Goal: Feedback & Contribution: Leave review/rating

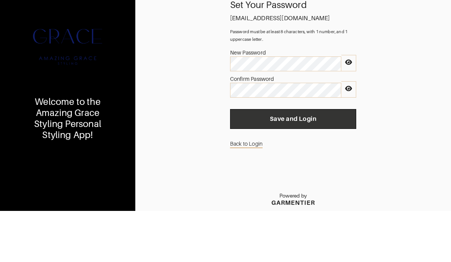
click at [323, 166] on span "Save and Login" at bounding box center [293, 170] width 114 height 8
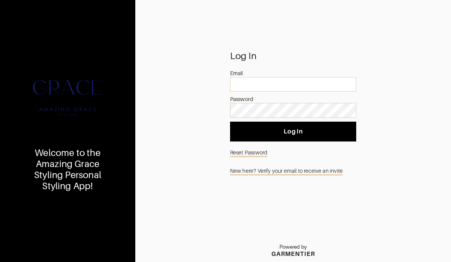
scroll to position [34, 0]
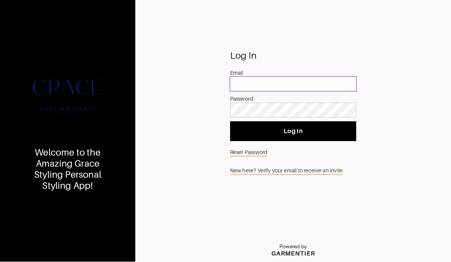
click at [277, 77] on input "email" at bounding box center [293, 84] width 126 height 15
type input "pterpkosh00@gmail.com"
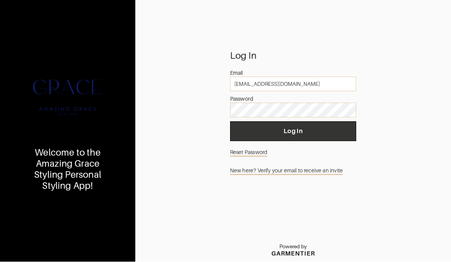
click at [336, 122] on button "Log In" at bounding box center [293, 132] width 126 height 20
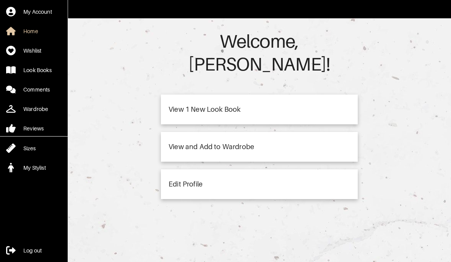
click at [331, 95] on div "View 1 New Look Book" at bounding box center [259, 110] width 197 height 30
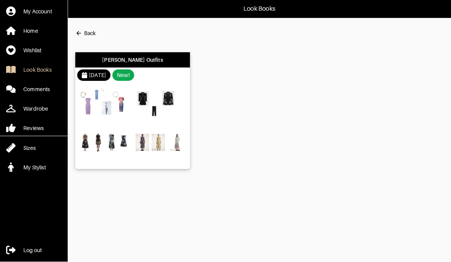
click at [129, 120] on img at bounding box center [105, 105] width 52 height 36
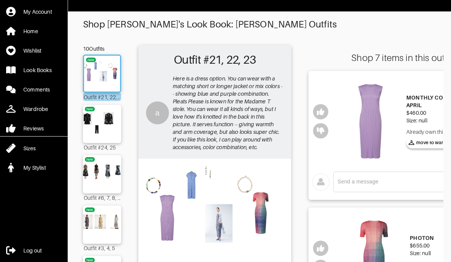
scroll to position [11, 0]
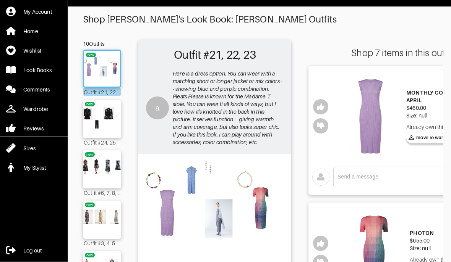
click at [277, 233] on img at bounding box center [214, 209] width 145 height 102
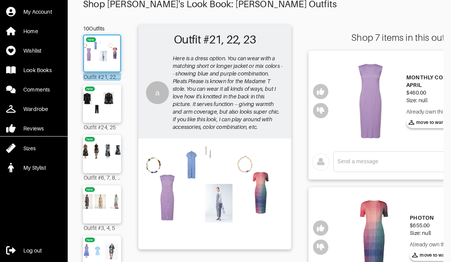
scroll to position [0, 0]
click at [230, 203] on img at bounding box center [214, 193] width 145 height 102
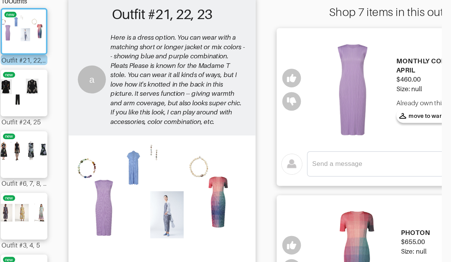
scroll to position [35, 0]
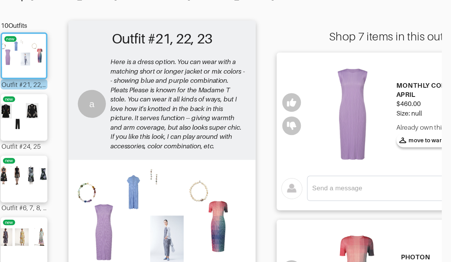
click at [337, 157] on textarea at bounding box center [405, 153] width 137 height 7
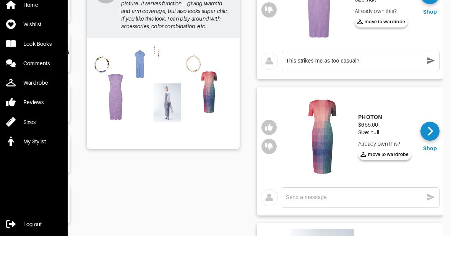
scroll to position [103, 0]
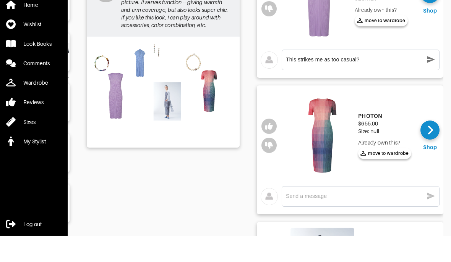
type textarea "This strikes me as too casual?"
click at [379, 219] on textarea at bounding box center [354, 222] width 137 height 7
type textarea "t"
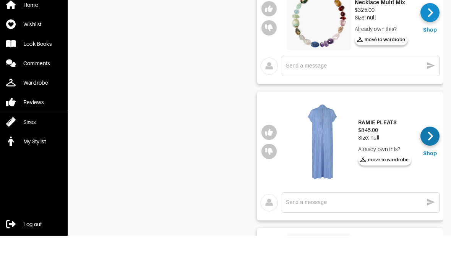
scroll to position [0, 52]
type textarea "Too casual?"
click at [434, 153] on div at bounding box center [429, 162] width 19 height 19
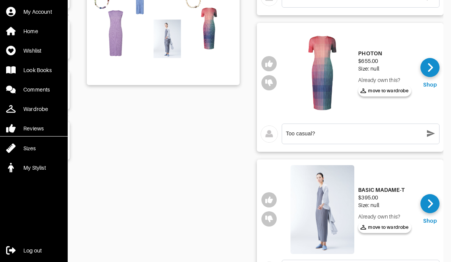
scroll to position [191, 0]
click at [343, 136] on textarea "Too casual?" at bounding box center [354, 134] width 137 height 7
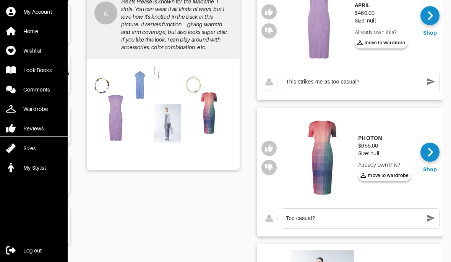
scroll to position [105, 0]
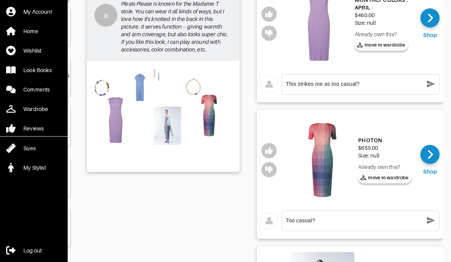
click at [166, 134] on img at bounding box center [163, 116] width 145 height 102
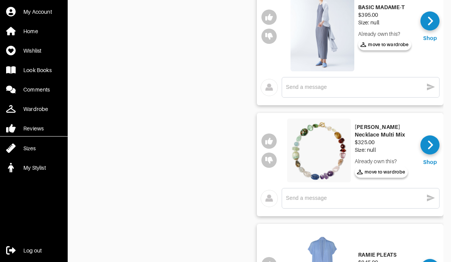
scroll to position [374, 0]
click at [389, 196] on textarea at bounding box center [354, 198] width 137 height 7
click at [266, 143] on icon "button" at bounding box center [269, 141] width 8 height 7
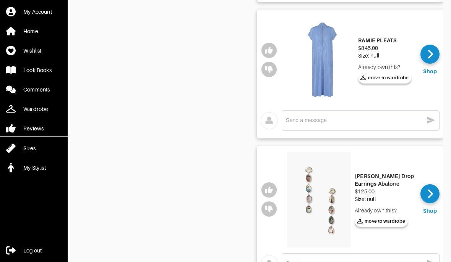
scroll to position [652, 0]
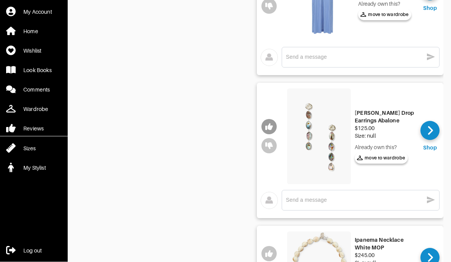
click at [272, 124] on icon "button" at bounding box center [269, 127] width 8 height 8
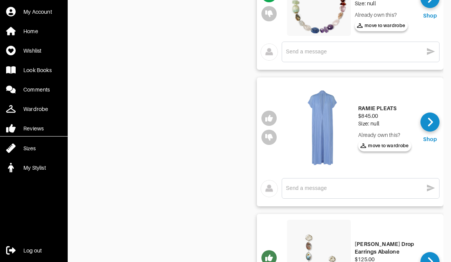
scroll to position [521, 0]
click at [355, 186] on textarea at bounding box center [354, 188] width 137 height 7
type textarea "Not appreciating how unconstructed this is"
click at [430, 190] on icon "button" at bounding box center [431, 188] width 8 height 7
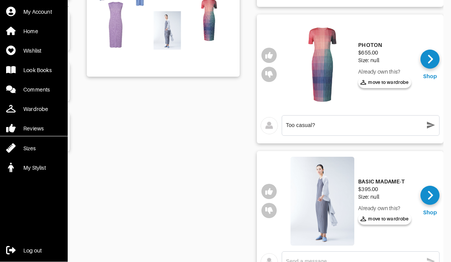
click at [430, 128] on icon "button" at bounding box center [430, 125] width 9 height 9
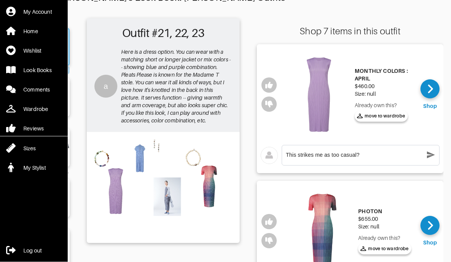
click at [430, 157] on icon "button" at bounding box center [430, 155] width 9 height 9
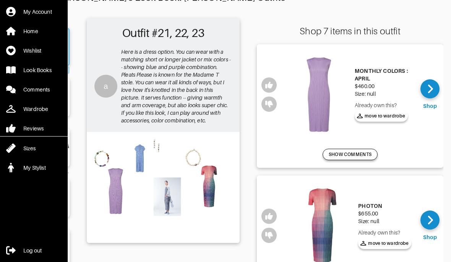
click at [364, 160] on button "SHOW COMMENTS" at bounding box center [349, 154] width 55 height 11
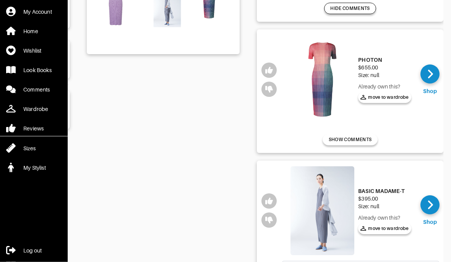
scroll to position [228, 0]
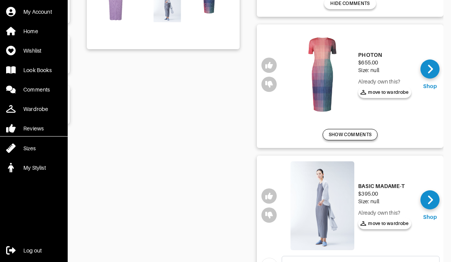
click at [373, 129] on button "SHOW COMMENTS" at bounding box center [349, 134] width 55 height 11
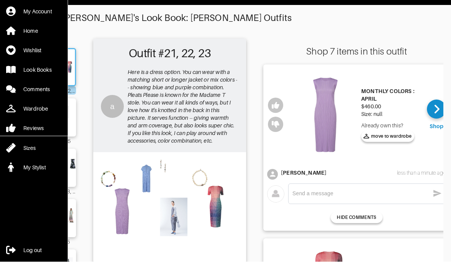
scroll to position [0, 44]
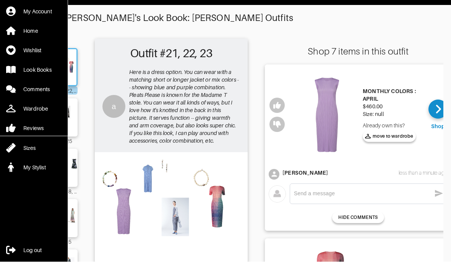
click at [285, 142] on div at bounding box center [277, 115] width 24 height 93
click at [225, 149] on div "Outfit #21, 22, 23 a Here is a dress option. You can wear with a matching short…" at bounding box center [171, 96] width 153 height 114
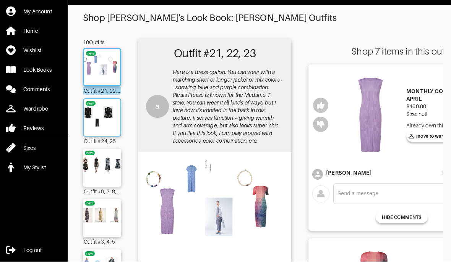
scroll to position [13, 0]
click at [106, 117] on img at bounding box center [101, 117] width 41 height 29
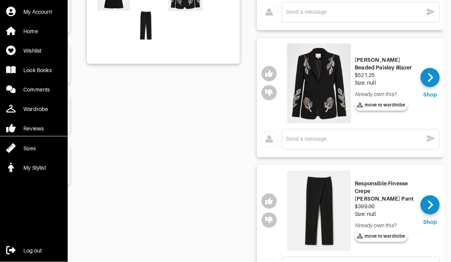
scroll to position [175, 0]
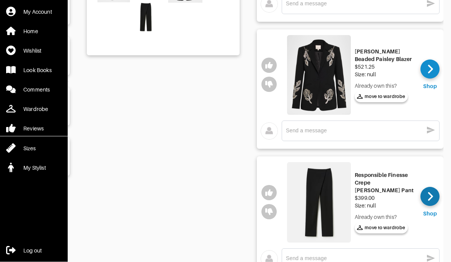
click at [427, 197] on icon at bounding box center [430, 196] width 6 height 11
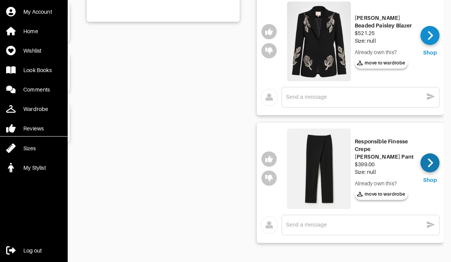
scroll to position [0, 52]
click at [270, 164] on button "button" at bounding box center [268, 159] width 15 height 15
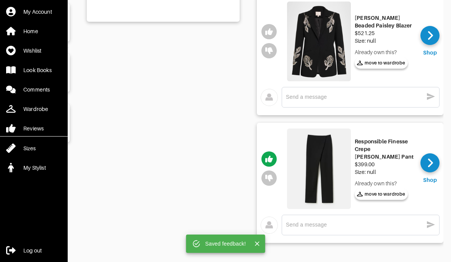
click at [365, 228] on textarea at bounding box center [354, 224] width 137 height 7
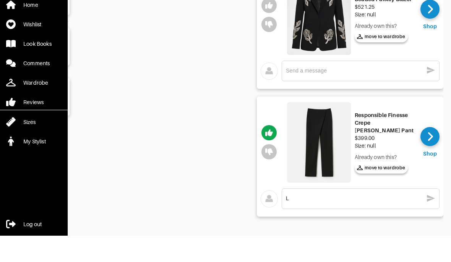
scroll to position [209, 0]
click at [317, 221] on textarea "Like the assymetric" at bounding box center [354, 224] width 137 height 7
type textarea "Like the asymmetric detail!"
click at [430, 220] on icon "button" at bounding box center [430, 224] width 9 height 9
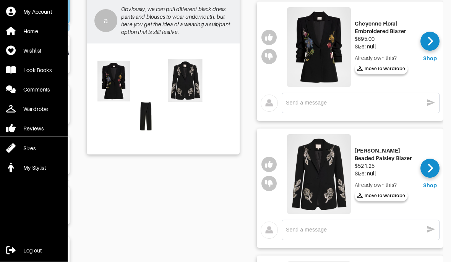
scroll to position [27, 0]
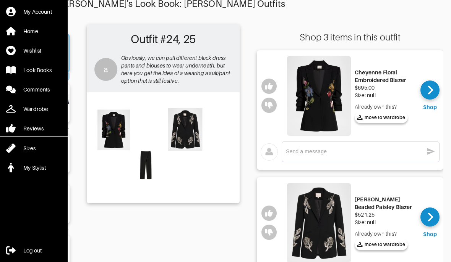
click at [386, 152] on textarea at bounding box center [354, 151] width 137 height 7
click at [273, 87] on button "button" at bounding box center [268, 86] width 15 height 15
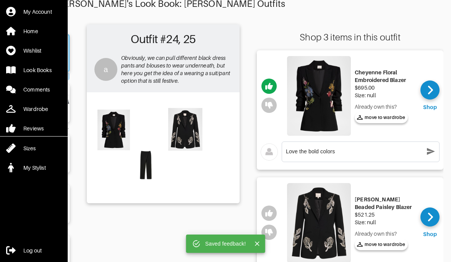
click at [355, 154] on textarea "Love the bold colors" at bounding box center [354, 151] width 137 height 7
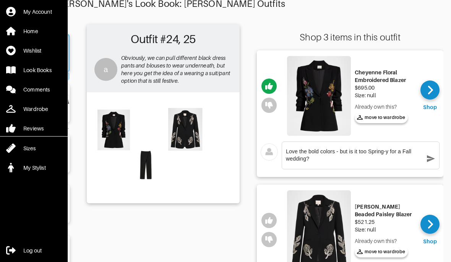
type textarea "Love the bold colors - but is it too Spring-y for a Fall wedding?"
click at [427, 158] on icon "button" at bounding box center [431, 158] width 8 height 7
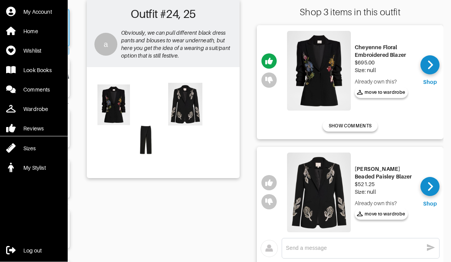
scroll to position [53, 0]
click at [432, 73] on div at bounding box center [429, 64] width 19 height 19
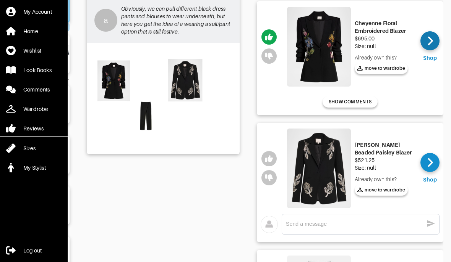
scroll to position [79, 0]
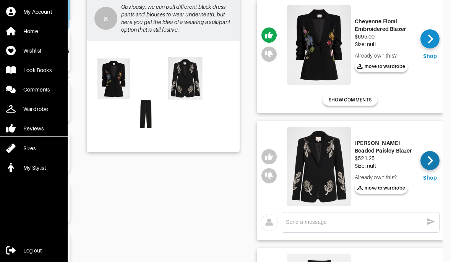
click at [429, 157] on icon at bounding box center [429, 161] width 5 height 9
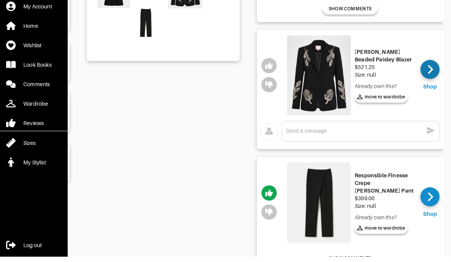
scroll to position [165, 0]
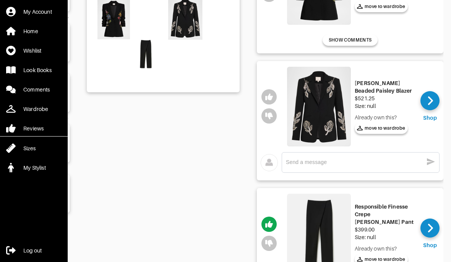
click at [398, 165] on textarea at bounding box center [354, 162] width 137 height 7
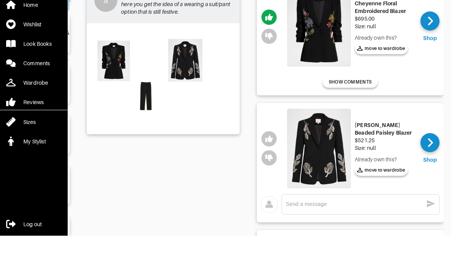
scroll to position [70, 0]
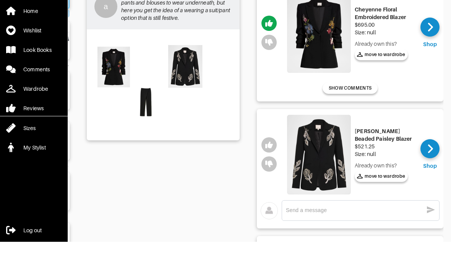
click at [383, 227] on textarea at bounding box center [354, 230] width 137 height 7
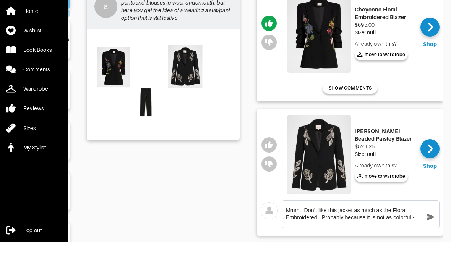
type textarea "Mmm. Don’t like this jacket as much as the Floral Embroidered. Probably because…"
click at [433, 233] on icon "button" at bounding box center [430, 237] width 9 height 9
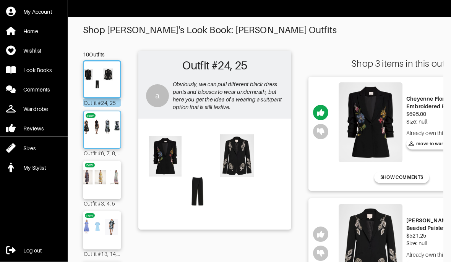
scroll to position [1, 0]
click at [107, 125] on img at bounding box center [101, 129] width 41 height 29
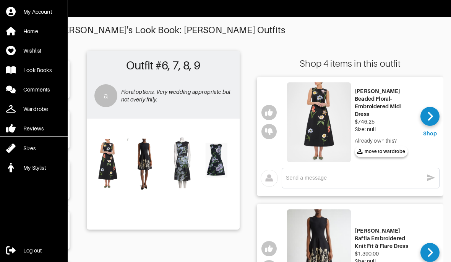
scroll to position [0, 52]
click at [430, 117] on icon at bounding box center [430, 116] width 6 height 11
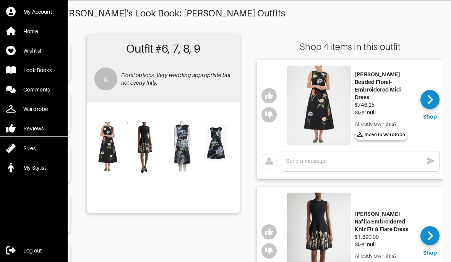
click at [313, 158] on textarea at bounding box center [354, 161] width 137 height 7
type textarea "I"
type textarea "A"
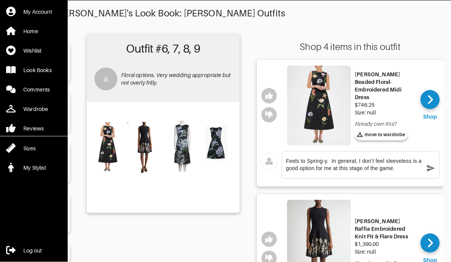
click at [303, 162] on textarea "Feels to Spring-y. In general, I don’t feel sleeveless is a good option for me …" at bounding box center [354, 165] width 137 height 15
type textarea "Feels too Spring-y. In general, I don’t feel sleeveless is a good option for me…"
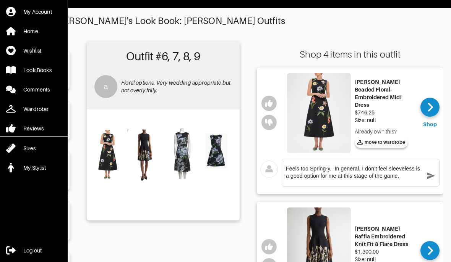
scroll to position [10, 0]
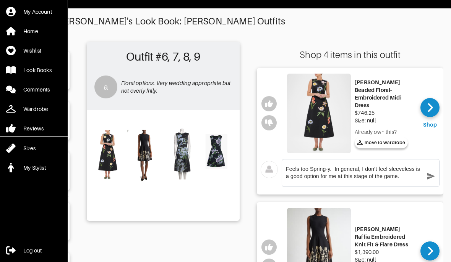
click at [410, 179] on textarea "Feels too Spring-y. In general, I don’t feel sleeveless is a good option for me…" at bounding box center [354, 173] width 137 height 15
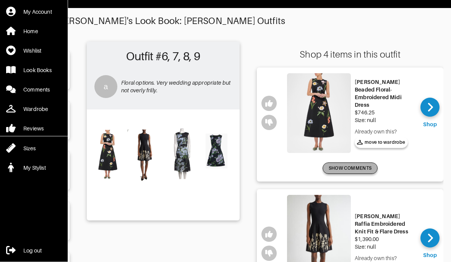
click at [365, 174] on button "SHOW COMMENTS" at bounding box center [349, 168] width 55 height 11
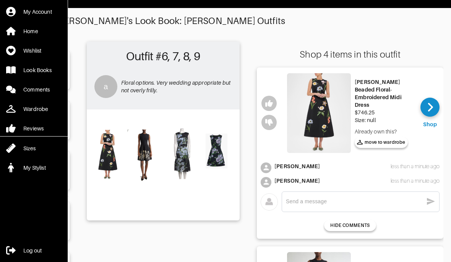
click at [368, 193] on div "x" at bounding box center [360, 202] width 158 height 21
click at [413, 183] on div "less than a minute ago" at bounding box center [414, 181] width 49 height 8
click at [342, 203] on textarea at bounding box center [354, 201] width 137 height 7
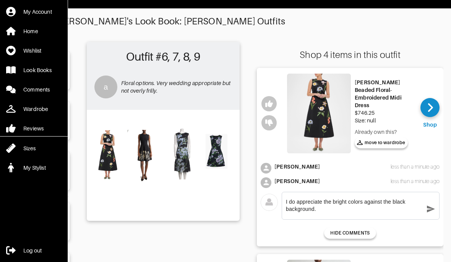
type textarea "I do appreciate the bright colors against the black background."
click at [427, 212] on icon "button" at bounding box center [431, 209] width 8 height 7
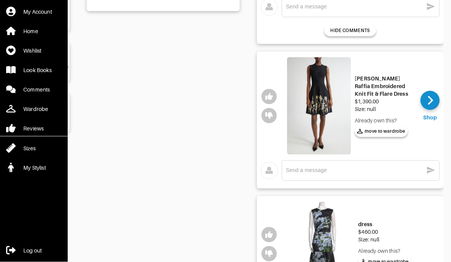
scroll to position [220, 0]
click at [319, 128] on img at bounding box center [319, 106] width 64 height 98
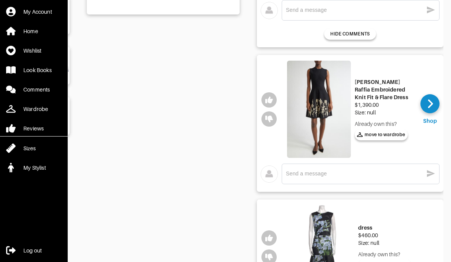
scroll to position [216, 0]
click at [271, 122] on icon "button" at bounding box center [269, 120] width 8 height 8
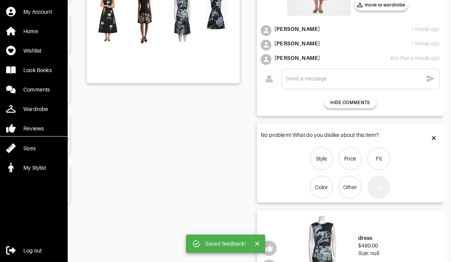
scroll to position [149, 0]
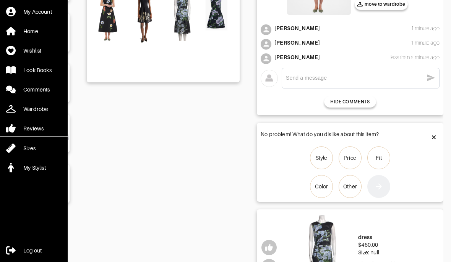
click at [428, 142] on div at bounding box center [433, 138] width 11 height 14
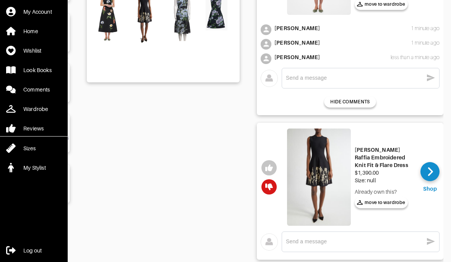
click at [323, 242] on textarea at bounding box center [354, 241] width 137 height 7
type textarea "Too short and fitted."
click at [434, 239] on icon "button" at bounding box center [430, 241] width 9 height 9
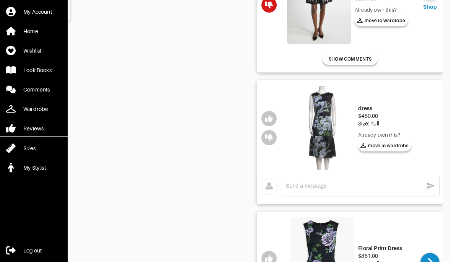
scroll to position [0, 52]
click at [266, 141] on icon "button" at bounding box center [269, 138] width 8 height 8
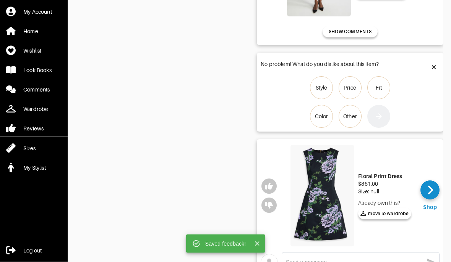
scroll to position [362, 0]
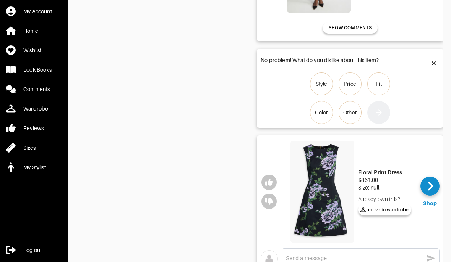
click at [432, 63] on icon at bounding box center [434, 64] width 4 height 6
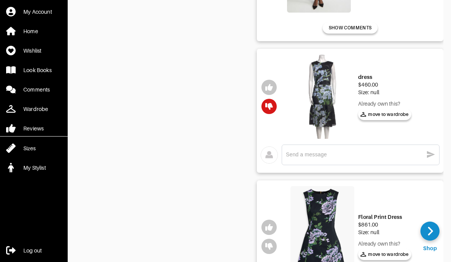
click at [345, 157] on textarea at bounding box center [354, 154] width 137 height 7
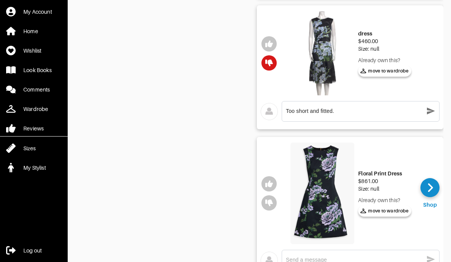
scroll to position [401, 0]
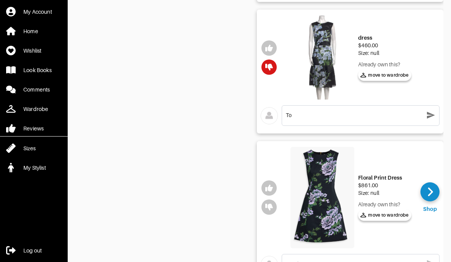
type textarea "T"
type textarea "S"
type textarea "N"
type textarea "Don’t like the tiered look. Also sleeveless."
click at [428, 116] on icon "button" at bounding box center [431, 115] width 8 height 7
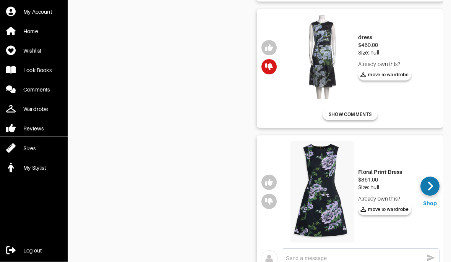
click at [427, 188] on icon at bounding box center [430, 186] width 6 height 11
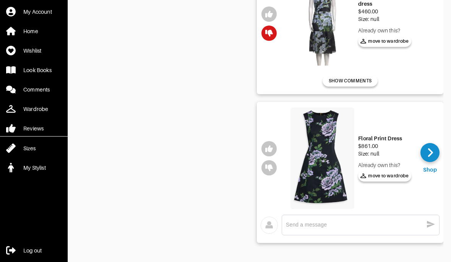
click at [311, 227] on textarea at bounding box center [354, 224] width 137 height 7
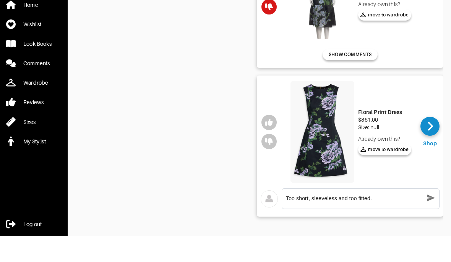
type textarea "Too short, sleeveless and too fitted."
click at [265, 164] on icon "button" at bounding box center [269, 168] width 8 height 8
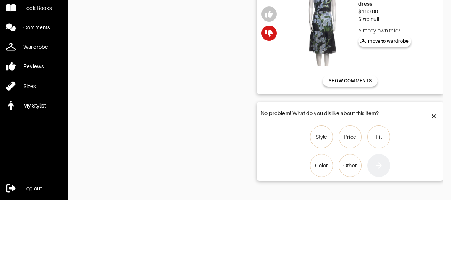
scroll to position [373, 0]
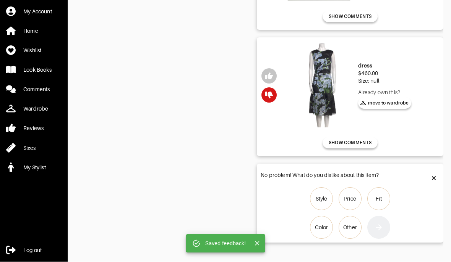
click at [435, 178] on div at bounding box center [433, 179] width 11 height 14
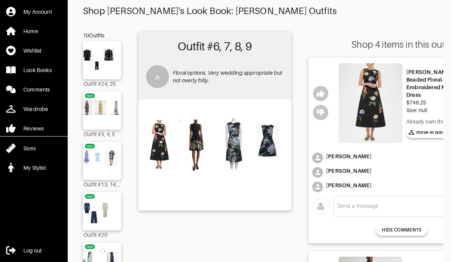
scroll to position [0, 0]
click at [106, 109] on img at bounding box center [101, 110] width 41 height 29
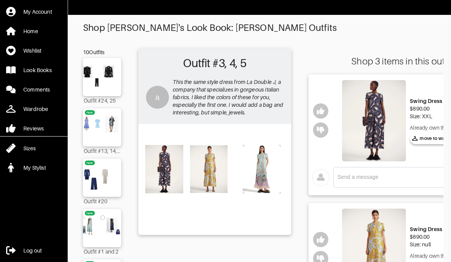
scroll to position [5, 0]
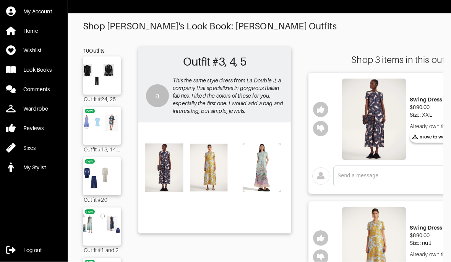
click at [381, 136] on img at bounding box center [374, 119] width 64 height 81
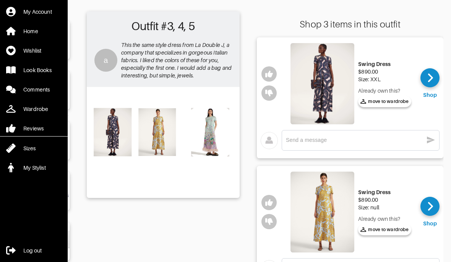
scroll to position [0, 52]
click at [432, 76] on icon at bounding box center [430, 77] width 6 height 11
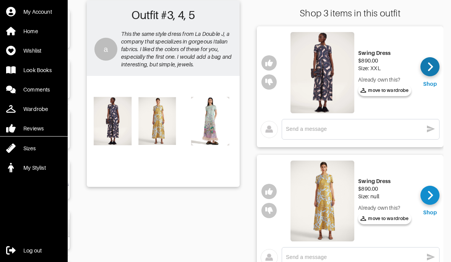
scroll to position [49, 0]
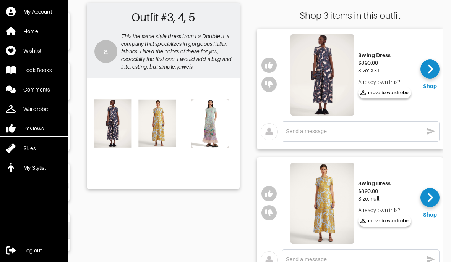
click at [360, 132] on textarea at bounding box center [354, 131] width 137 height 7
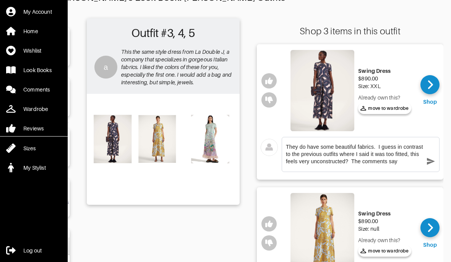
scroll to position [0, 0]
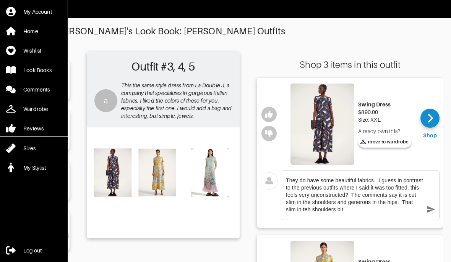
click at [309, 210] on textarea "They do have some beautiful fabrics. I guess in contrast to the previous outfit…" at bounding box center [354, 195] width 137 height 36
click at [363, 205] on textarea "They do have some beautiful fabrics. I guess in contrast to the previous outfit…" at bounding box center [354, 195] width 137 height 36
click at [356, 211] on textarea "They do have some beautiful fabrics. I guess in contrast to the previous outfit…" at bounding box center [354, 195] width 137 height 36
click at [373, 178] on textarea "They do have some beautiful fabrics. I guess in contrast to the previous outfit…" at bounding box center [354, 195] width 137 height 36
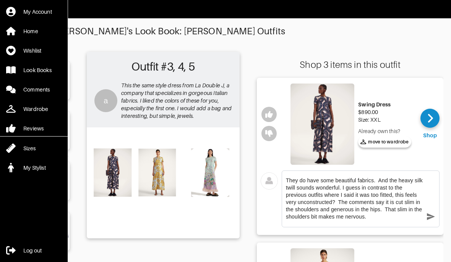
click at [299, 190] on textarea "They do have some beautiful fabrics. And the heavy silk twill sounds wonderful.…" at bounding box center [354, 199] width 137 height 44
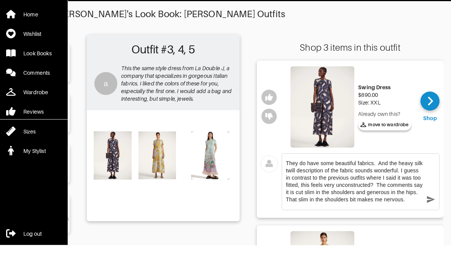
click at [414, 202] on textarea "They do have some beautiful fabrics. And the heavy silk twill description of th…" at bounding box center [354, 199] width 137 height 44
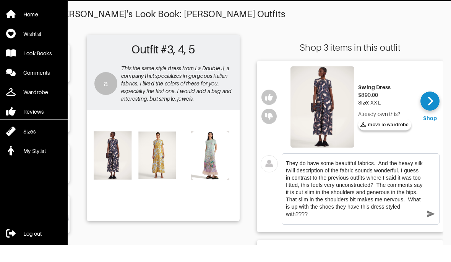
type textarea "They do have some beautiful fabrics. And the heavy silk twill description of th…"
click at [430, 228] on icon "button" at bounding box center [431, 231] width 8 height 7
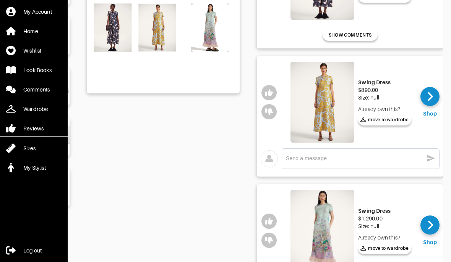
scroll to position [145, 0]
click at [268, 113] on icon "button" at bounding box center [269, 112] width 8 height 7
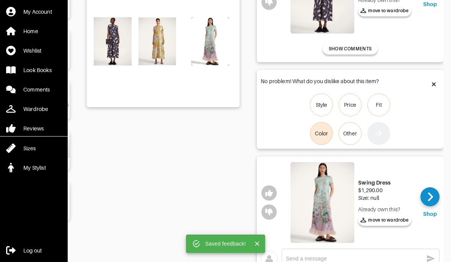
click at [327, 130] on div "Color" at bounding box center [321, 134] width 13 height 8
click at [0, 0] on input "Color" at bounding box center [0, 0] width 0 height 0
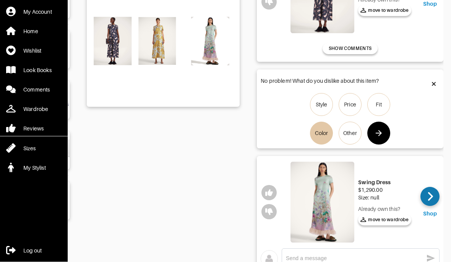
click at [429, 196] on icon at bounding box center [430, 196] width 6 height 11
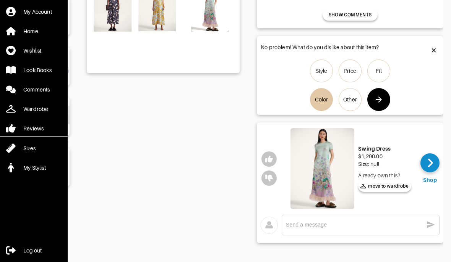
click at [325, 226] on textarea at bounding box center [354, 224] width 137 height 7
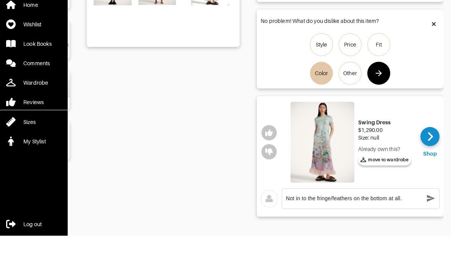
type textarea "Not in to the fringe/feathers on the bottom at all."
click at [271, 175] on icon "button" at bounding box center [269, 178] width 8 height 7
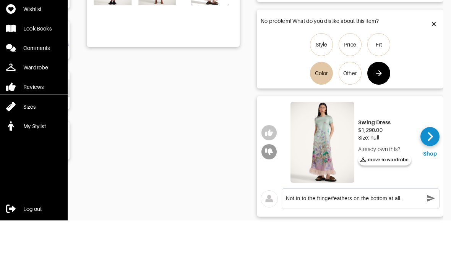
scroll to position [124, 0]
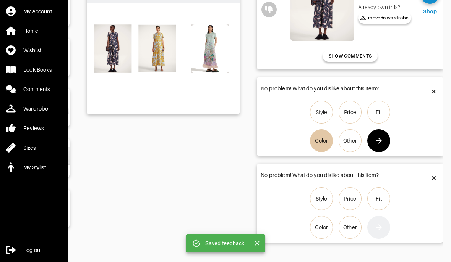
click at [430, 181] on div at bounding box center [433, 179] width 11 height 14
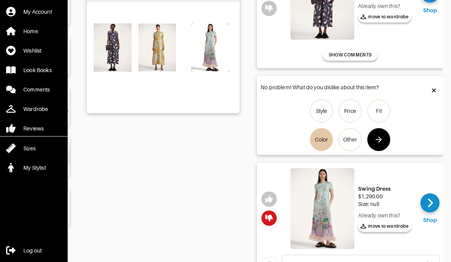
scroll to position [131, 0]
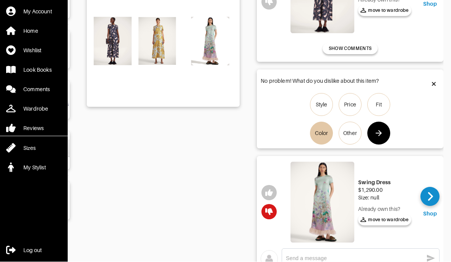
click at [399, 261] on textarea at bounding box center [354, 258] width 137 height 7
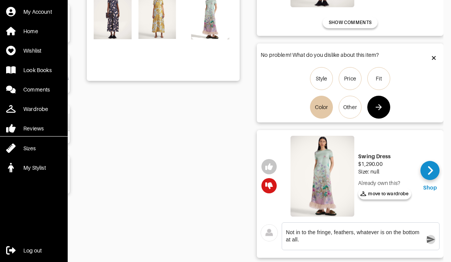
type textarea "Not in to the fringe, feathers, whatever is on the bottom at all."
click at [433, 239] on icon "button" at bounding box center [431, 239] width 8 height 7
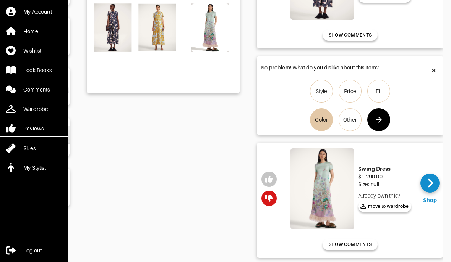
scroll to position [126, 0]
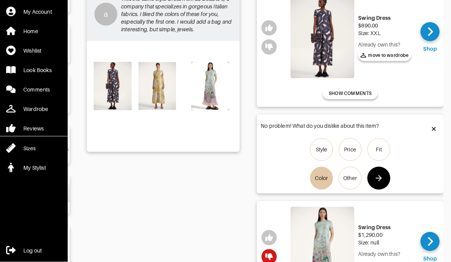
click at [430, 129] on div at bounding box center [433, 130] width 11 height 14
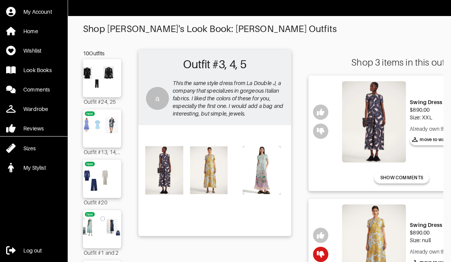
scroll to position [3, 0]
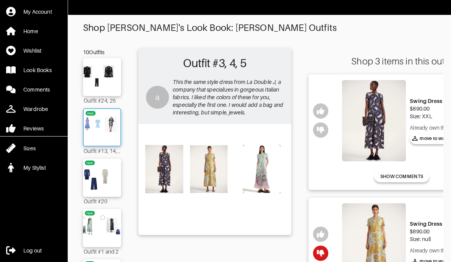
click at [102, 128] on img at bounding box center [101, 127] width 41 height 29
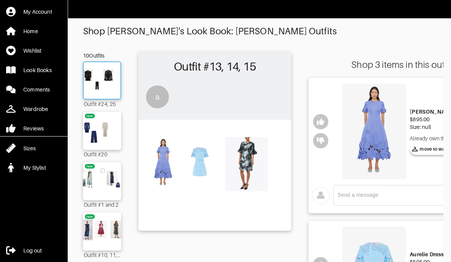
click at [107, 82] on img at bounding box center [101, 80] width 41 height 29
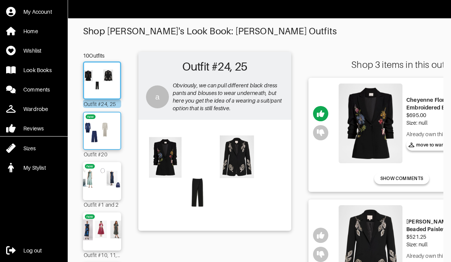
click at [101, 129] on img at bounding box center [101, 130] width 41 height 29
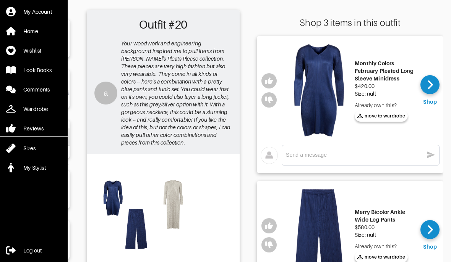
scroll to position [0, 52]
click at [432, 87] on icon at bounding box center [430, 84] width 6 height 11
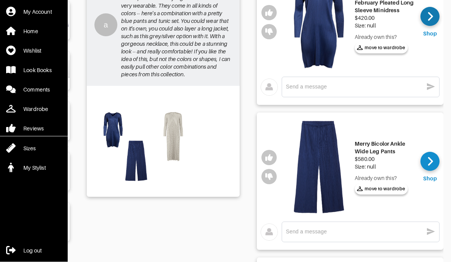
scroll to position [112, 0]
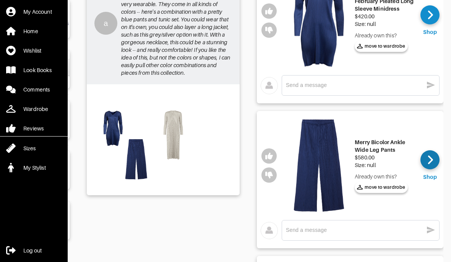
click at [430, 166] on div at bounding box center [429, 159] width 19 height 19
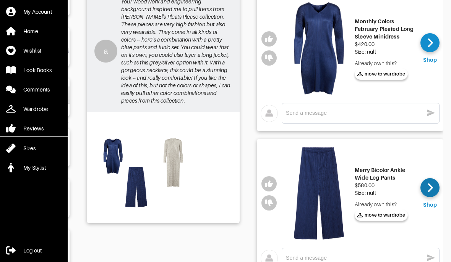
scroll to position [82, 0]
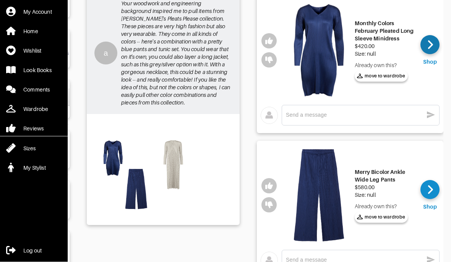
click at [427, 50] on icon at bounding box center [430, 44] width 6 height 11
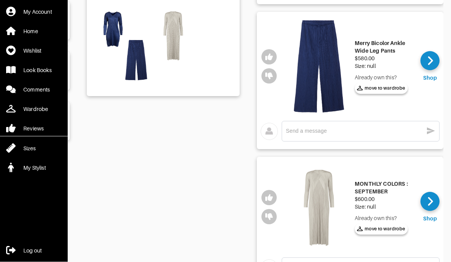
scroll to position [220, 0]
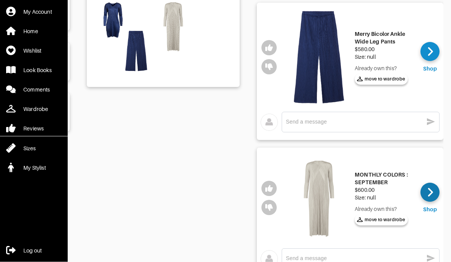
click at [428, 192] on icon at bounding box center [430, 192] width 6 height 11
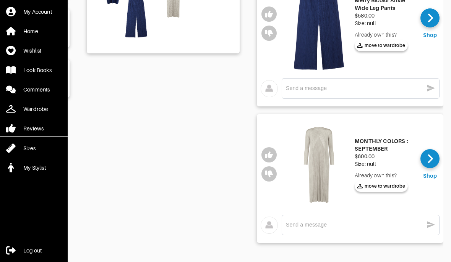
click at [316, 223] on textarea at bounding box center [354, 224] width 137 height 7
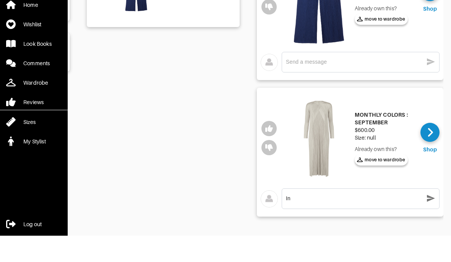
type textarea "I"
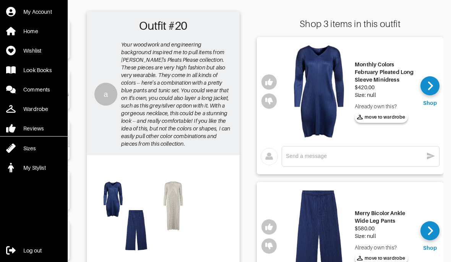
scroll to position [40, 0]
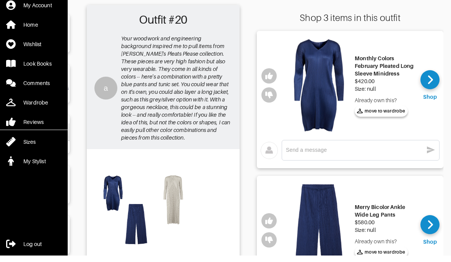
click at [333, 153] on textarea at bounding box center [354, 156] width 137 height 7
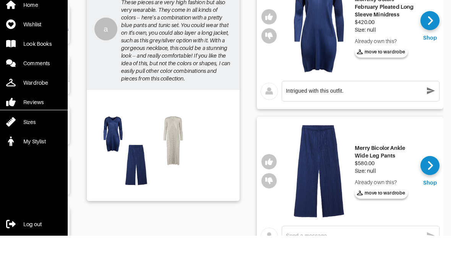
scroll to position [80, 0]
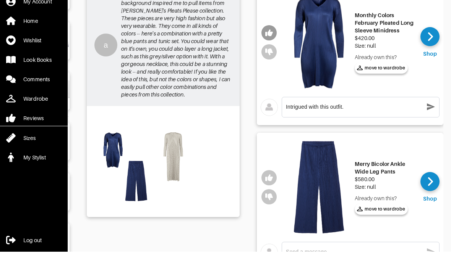
type textarea "Intrigued with this outfit."
click at [270, 39] on icon "button" at bounding box center [269, 43] width 8 height 8
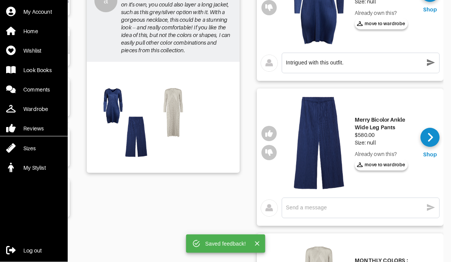
scroll to position [134, 0]
click at [312, 209] on textarea at bounding box center [354, 207] width 137 height 7
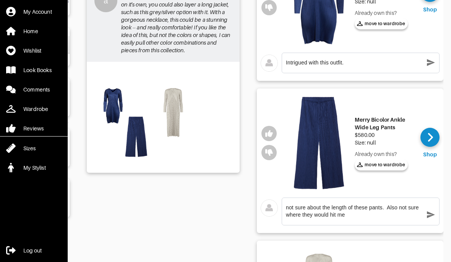
click at [378, 211] on textarea "not sure about the length of these pants. Also not sure where they would hit me" at bounding box center [354, 211] width 137 height 15
click at [412, 217] on textarea "not sure about the length of these pants (as in too short). Also not sure where…" at bounding box center [354, 211] width 137 height 15
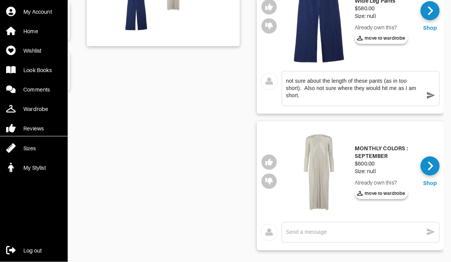
scroll to position [261, 0]
type textarea "not sure about the length of these pants (as in too short). Also not sure where…"
click at [379, 233] on textarea at bounding box center [354, 232] width 137 height 7
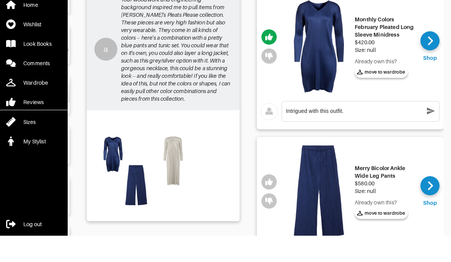
scroll to position [78, 0]
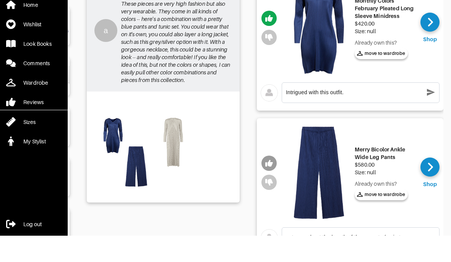
type textarea "Intrigued."
click at [270, 186] on icon "button" at bounding box center [269, 189] width 8 height 7
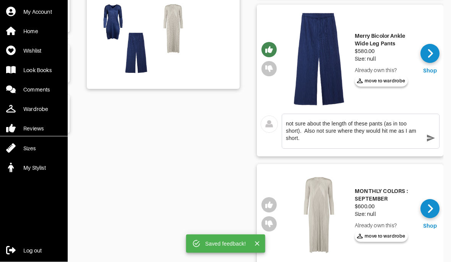
scroll to position [218, 0]
click at [270, 203] on icon "button" at bounding box center [269, 205] width 8 height 7
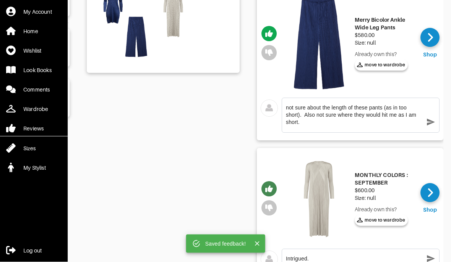
scroll to position [234, 0]
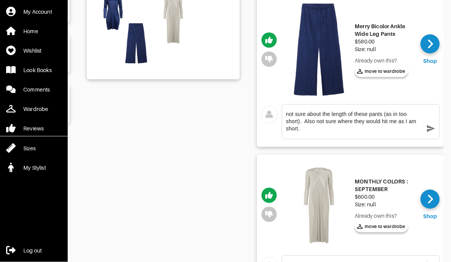
click at [429, 129] on icon "button" at bounding box center [431, 129] width 8 height 7
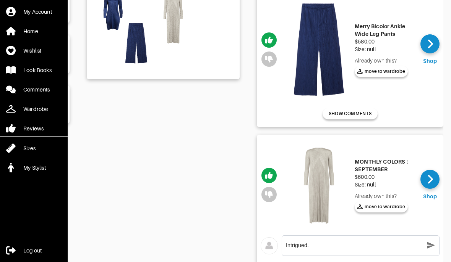
scroll to position [215, 0]
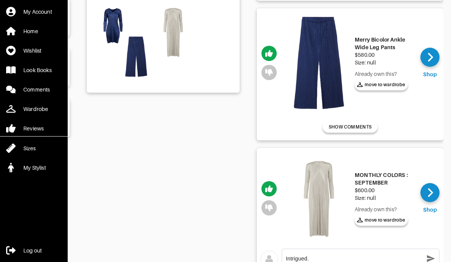
click at [430, 260] on icon "button" at bounding box center [431, 258] width 8 height 7
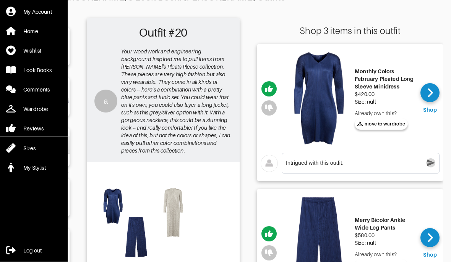
click at [430, 162] on icon "button" at bounding box center [431, 163] width 8 height 7
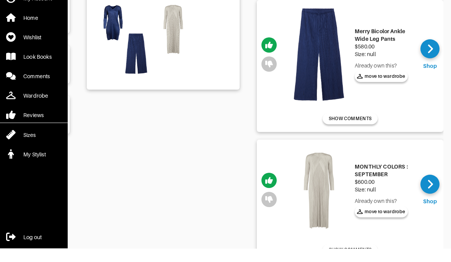
scroll to position [204, 0]
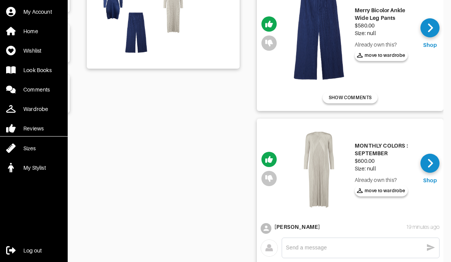
scroll to position [247, 0]
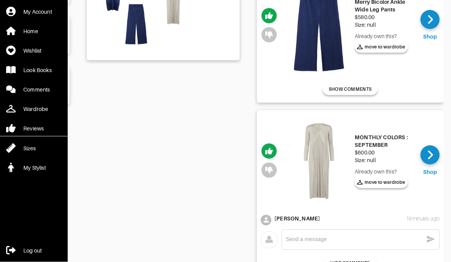
click at [279, 218] on div "Patty" at bounding box center [296, 219] width 45 height 8
click at [425, 218] on div "19 minutes ago" at bounding box center [423, 219] width 34 height 8
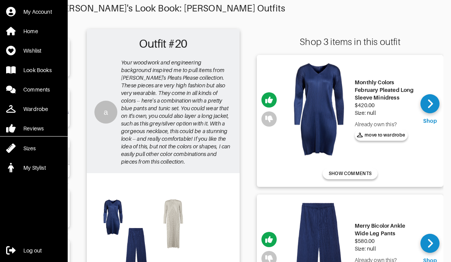
scroll to position [0, 0]
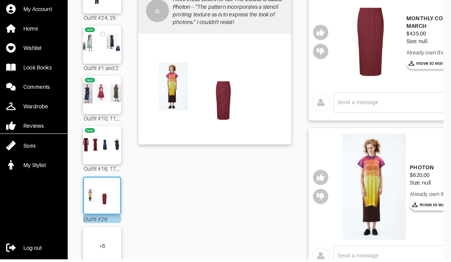
scroll to position [83, 0]
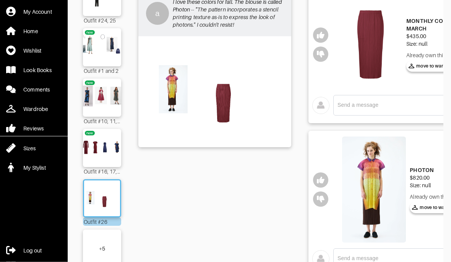
click at [395, 207] on img at bounding box center [374, 190] width 64 height 107
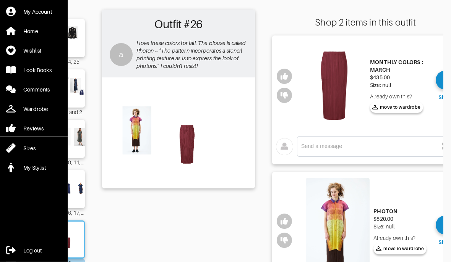
scroll to position [42, 0]
click at [348, 202] on img at bounding box center [337, 231] width 64 height 107
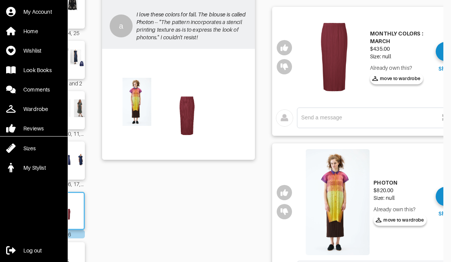
scroll to position [83, 0]
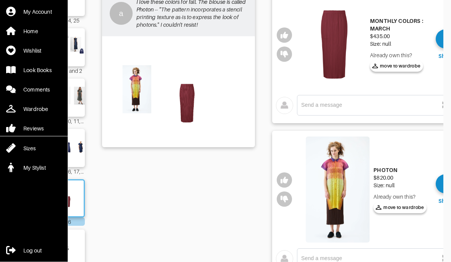
click at [332, 261] on textarea at bounding box center [369, 258] width 137 height 7
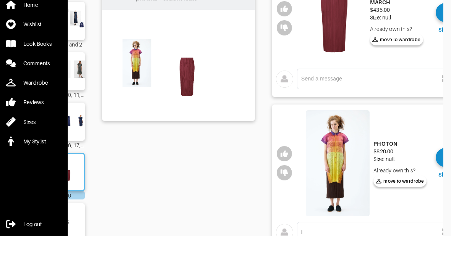
scroll to position [110, 0]
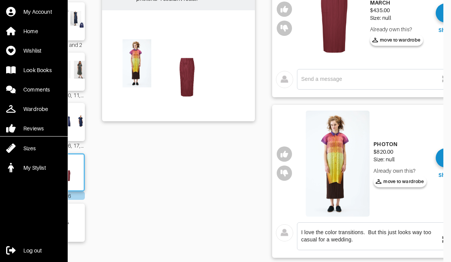
click at [369, 234] on textarea "I love the color transitions. But this just looks way too casual for a wedding." at bounding box center [369, 236] width 137 height 15
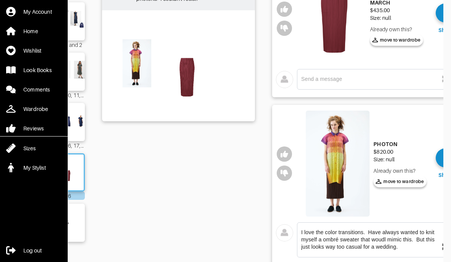
click at [382, 242] on textarea "I love the color transitions. Have always wanted to knit myself a ombré sweater…" at bounding box center [369, 240] width 137 height 22
type textarea "I love the color transitions. Have always wanted to knit myself a ombré sweater…"
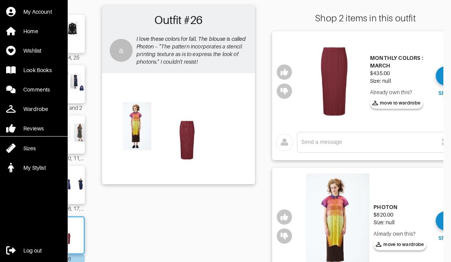
scroll to position [47, 0]
click at [283, 238] on icon "button" at bounding box center [284, 237] width 8 height 8
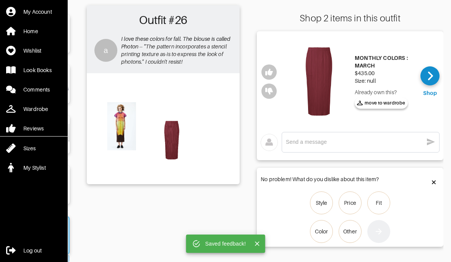
scroll to position [0, 52]
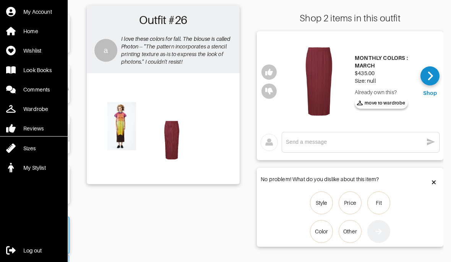
click at [430, 181] on div at bounding box center [433, 183] width 11 height 14
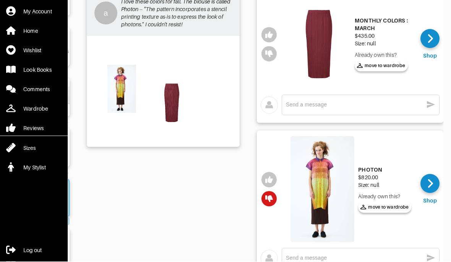
scroll to position [83, 0]
click at [388, 257] on textarea at bounding box center [354, 258] width 137 height 7
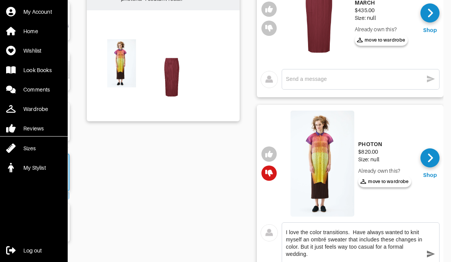
type textarea "I love the color transitions. Have always wanted to knit myself an ombré sweate…"
click at [430, 255] on icon "button" at bounding box center [431, 254] width 8 height 7
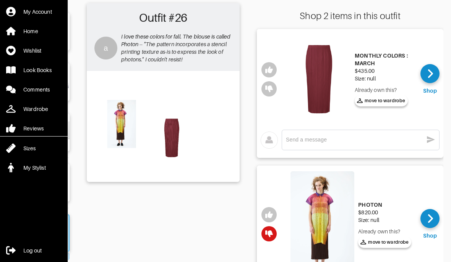
scroll to position [48, 0]
click at [428, 66] on div at bounding box center [429, 74] width 19 height 19
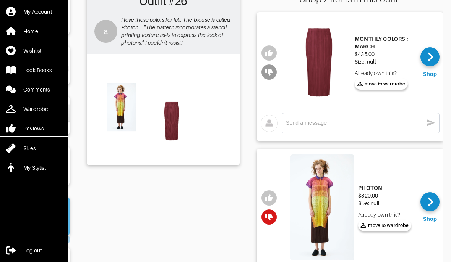
click at [272, 70] on icon "button" at bounding box center [269, 72] width 8 height 8
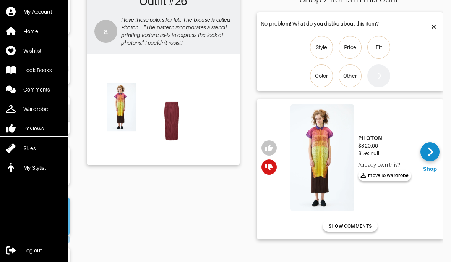
click at [434, 26] on icon at bounding box center [434, 27] width 4 height 6
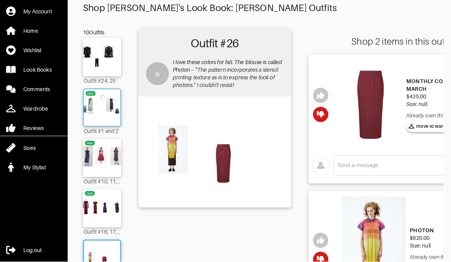
scroll to position [23, 0]
click at [105, 102] on img at bounding box center [101, 107] width 41 height 29
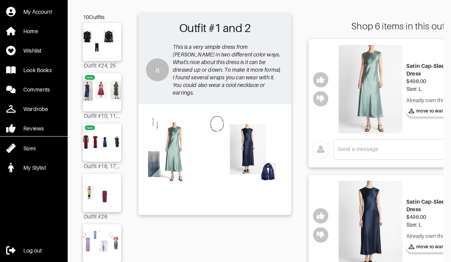
scroll to position [38, 0]
click at [381, 124] on img at bounding box center [370, 89] width 64 height 89
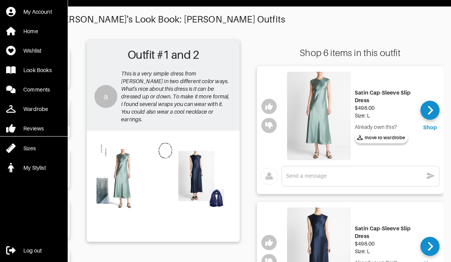
scroll to position [0, 52]
click at [435, 108] on div at bounding box center [429, 110] width 19 height 19
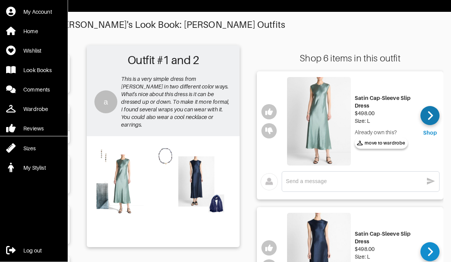
scroll to position [0, 0]
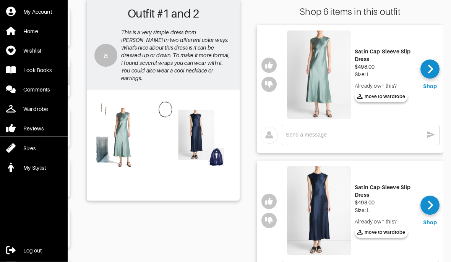
click at [410, 135] on textarea at bounding box center [354, 135] width 137 height 7
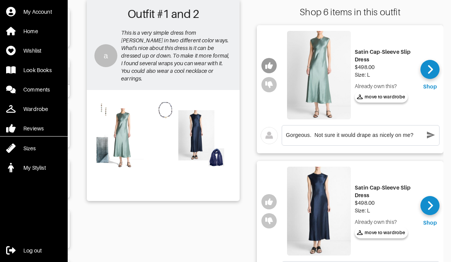
type textarea "Gorgeous. Not sure it would drape as nicely on me?"
click at [273, 62] on button "button" at bounding box center [268, 65] width 15 height 15
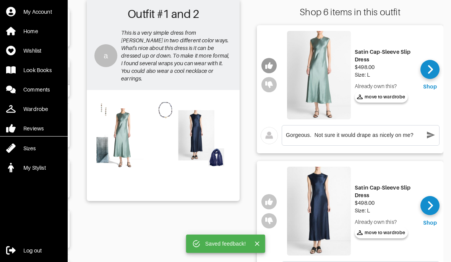
scroll to position [53, 0]
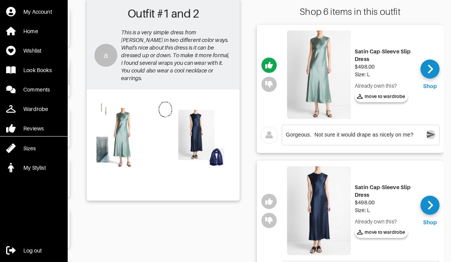
click at [428, 135] on icon "button" at bounding box center [430, 134] width 9 height 9
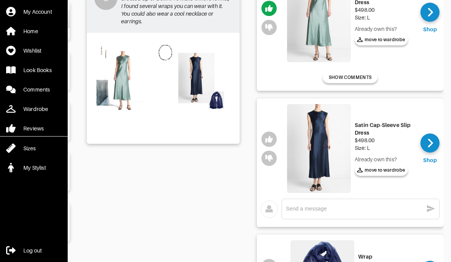
scroll to position [112, 0]
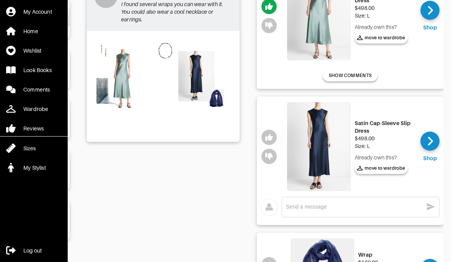
click at [393, 210] on textarea at bounding box center [354, 207] width 137 height 7
click at [263, 140] on button "button" at bounding box center [268, 137] width 15 height 15
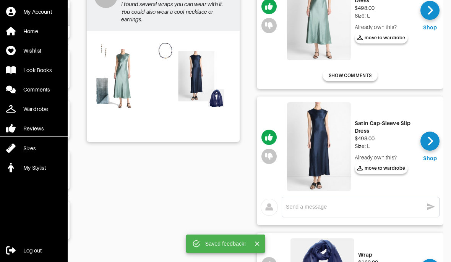
click at [339, 204] on textarea at bounding box center [354, 207] width 137 height 7
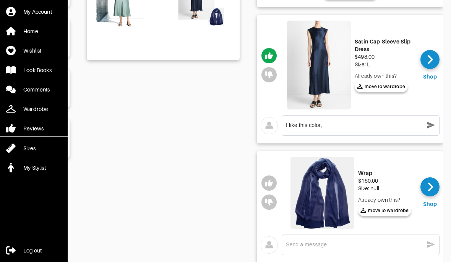
scroll to position [175, 0]
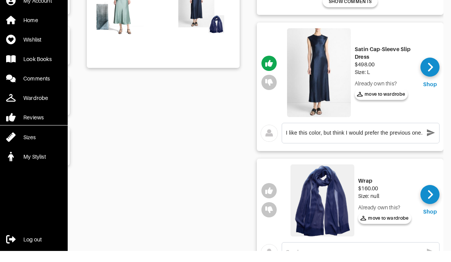
type textarea "I like this color, but think I would prefer the previous one."
click at [430, 141] on icon "button" at bounding box center [431, 144] width 8 height 7
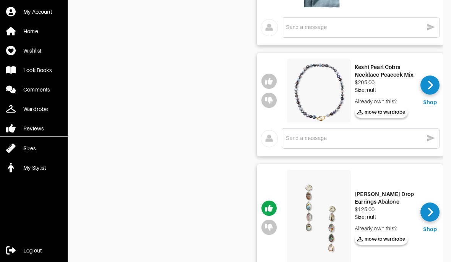
scroll to position [538, 0]
click at [267, 83] on icon "button" at bounding box center [269, 81] width 8 height 7
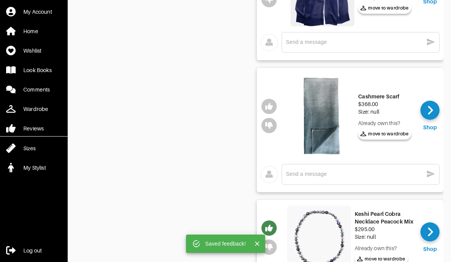
scroll to position [383, 0]
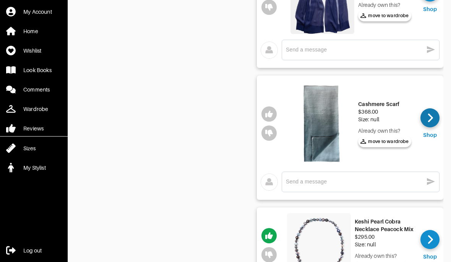
click at [432, 118] on icon at bounding box center [429, 118] width 5 height 9
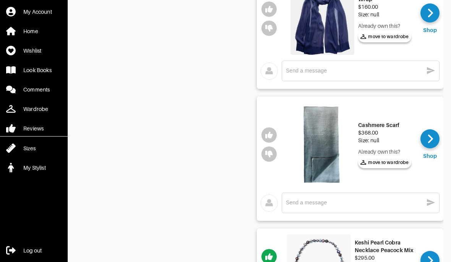
click at [376, 202] on textarea at bounding box center [354, 202] width 137 height 7
click at [265, 133] on icon "button" at bounding box center [269, 136] width 8 height 8
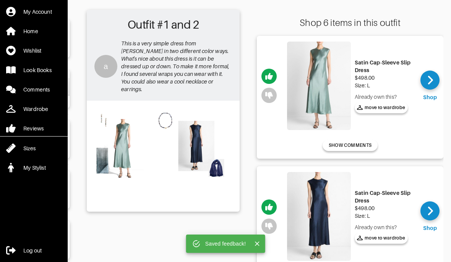
scroll to position [29, 0]
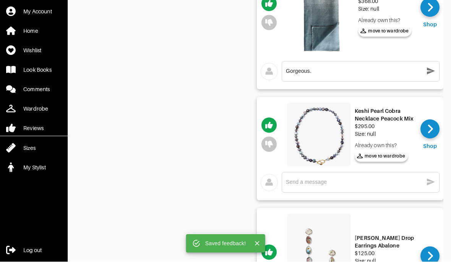
click at [372, 71] on textarea "Gorgeous." at bounding box center [354, 71] width 137 height 7
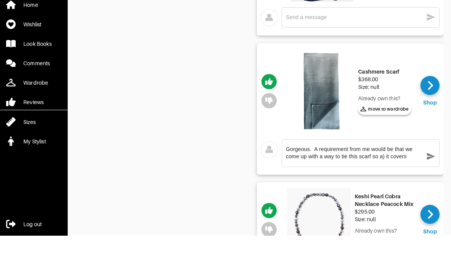
scroll to position [406, 0]
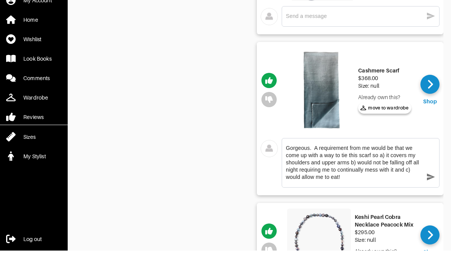
type textarea "Gorgeous. A requirement from me would be that we come up with a way to tie this…"
click at [426, 184] on icon "button" at bounding box center [430, 188] width 9 height 9
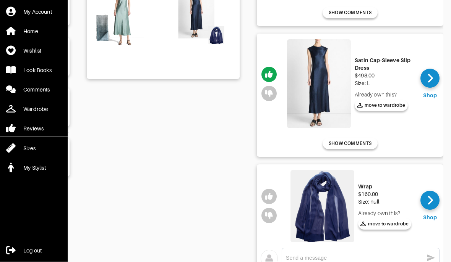
scroll to position [184, 0]
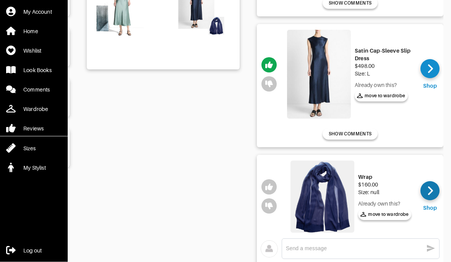
click at [430, 191] on icon at bounding box center [430, 191] width 6 height 11
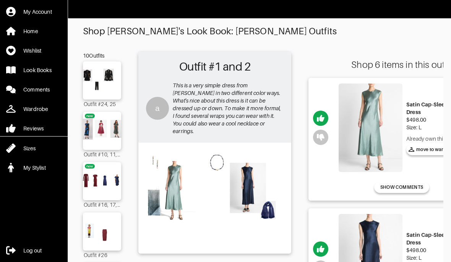
scroll to position [0, 0]
click at [109, 126] on img at bounding box center [101, 130] width 41 height 29
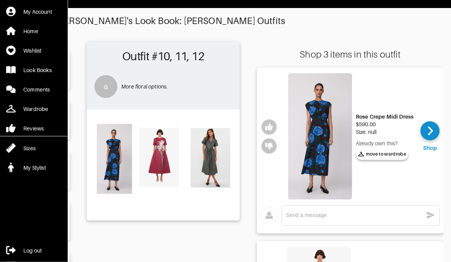
scroll to position [11, 0]
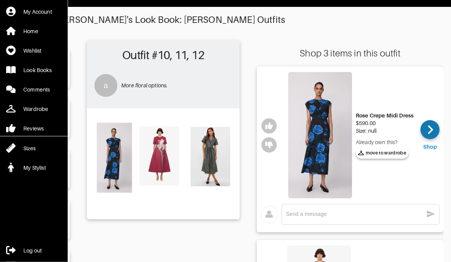
click at [429, 129] on icon at bounding box center [430, 129] width 6 height 11
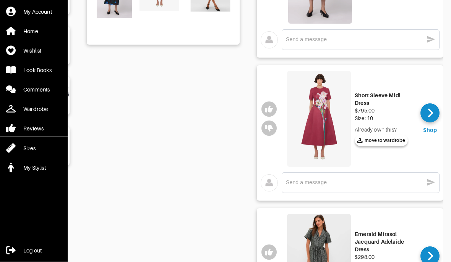
scroll to position [253, 0]
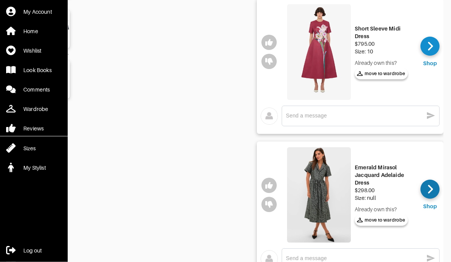
click at [432, 185] on icon at bounding box center [430, 189] width 6 height 11
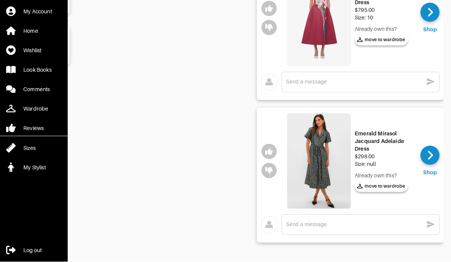
click at [349, 228] on textarea at bounding box center [354, 224] width 137 height 7
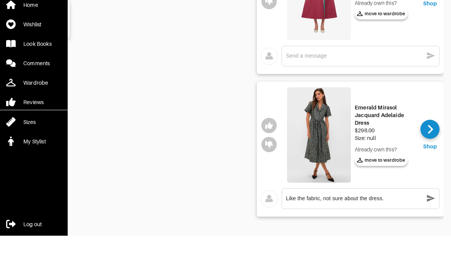
type textarea "Like the fabric, not sure about the dress."
click at [430, 221] on icon "button" at bounding box center [431, 224] width 8 height 7
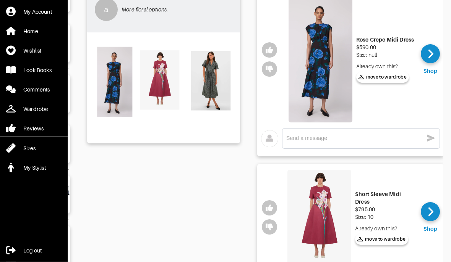
scroll to position [0, 51]
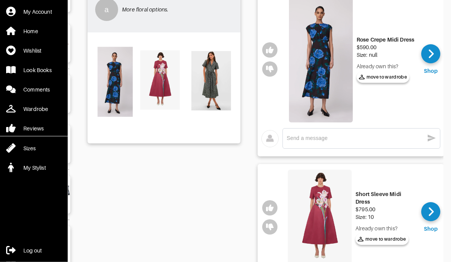
click at [339, 138] on textarea at bounding box center [354, 138] width 137 height 7
type textarea "Like the fabric, not sure about the dress."
click at [427, 141] on icon "button" at bounding box center [431, 138] width 9 height 9
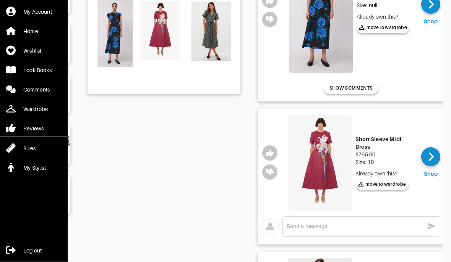
scroll to position [140, 0]
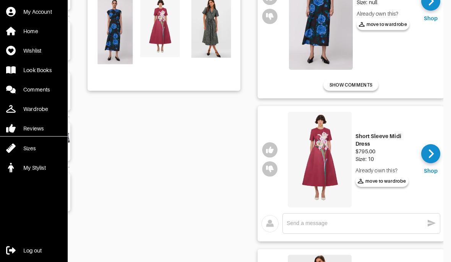
click at [346, 221] on textarea at bounding box center [354, 223] width 137 height 7
type textarea "Now this is a little too bold for me."
click at [433, 221] on icon "button" at bounding box center [431, 223] width 9 height 9
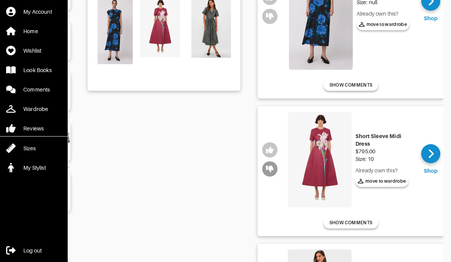
click at [267, 173] on icon "button" at bounding box center [270, 169] width 8 height 8
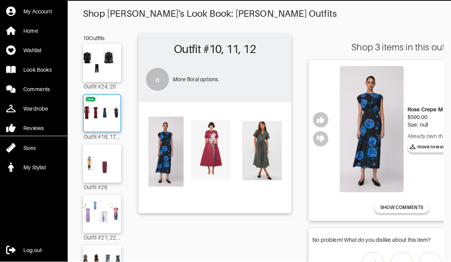
scroll to position [18, 0]
click at [106, 108] on img at bounding box center [101, 113] width 41 height 29
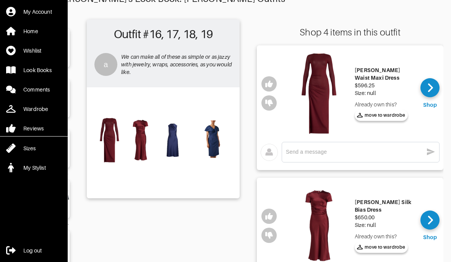
scroll to position [0, 52]
click at [433, 86] on div at bounding box center [429, 87] width 19 height 19
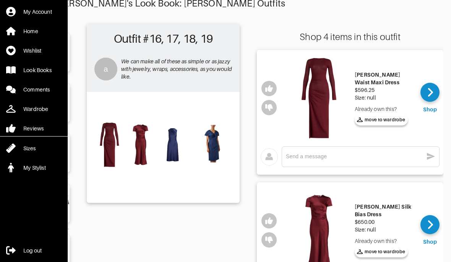
click at [409, 157] on textarea at bounding box center [354, 156] width 137 height 7
type textarea "Fits too tightly."
click at [434, 158] on icon "button" at bounding box center [430, 156] width 9 height 9
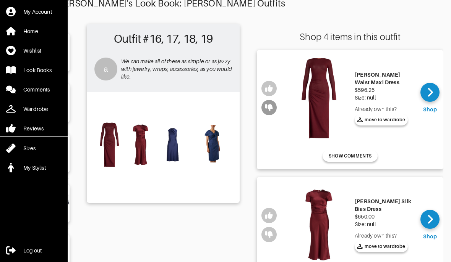
click at [267, 110] on icon "button" at bounding box center [269, 108] width 8 height 8
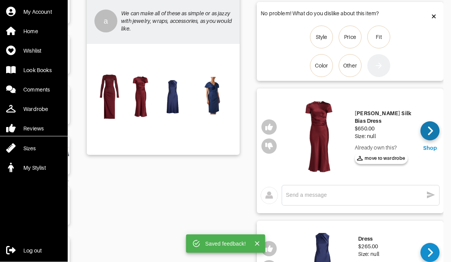
scroll to position [76, 0]
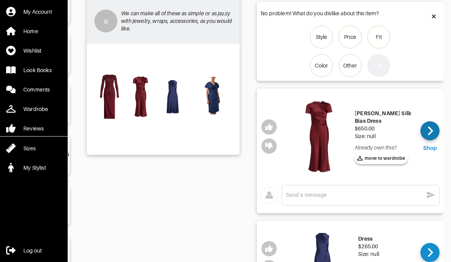
click at [434, 128] on div at bounding box center [429, 130] width 19 height 19
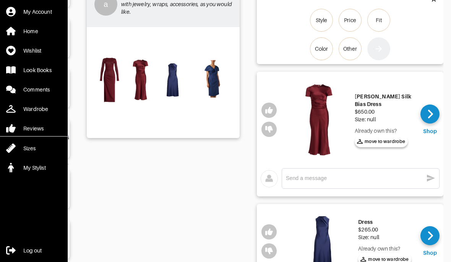
click at [335, 176] on textarea at bounding box center [354, 178] width 137 height 7
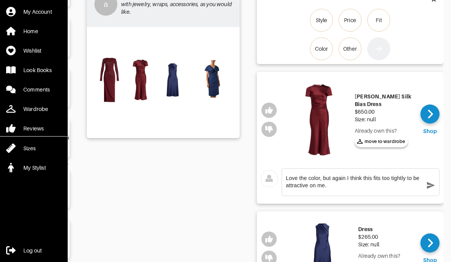
type textarea "Love the color, but again I think this fits too tightly to be attractive on me."
click at [435, 181] on icon "button" at bounding box center [430, 185] width 9 height 9
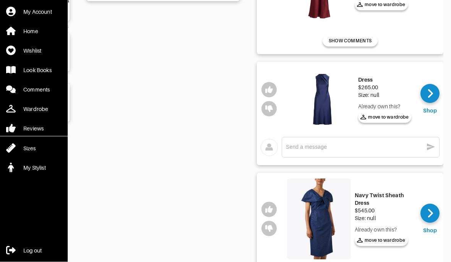
scroll to position [228, 0]
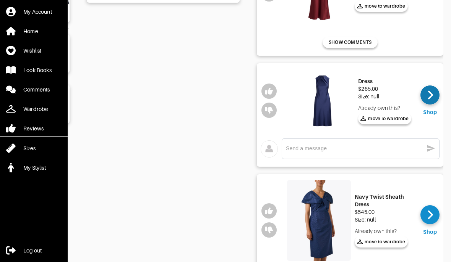
click at [426, 102] on div at bounding box center [429, 95] width 19 height 19
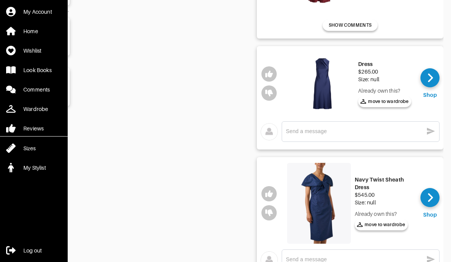
click at [346, 132] on textarea at bounding box center [354, 131] width 137 height 7
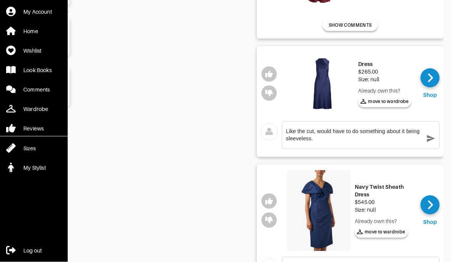
click at [314, 129] on textarea "Like the cut, would have to do something about it being sleeveless." at bounding box center [354, 135] width 137 height 15
type textarea "Like the cut and color, would have to do something about it being sleeveless."
click at [427, 139] on icon "button" at bounding box center [431, 139] width 8 height 7
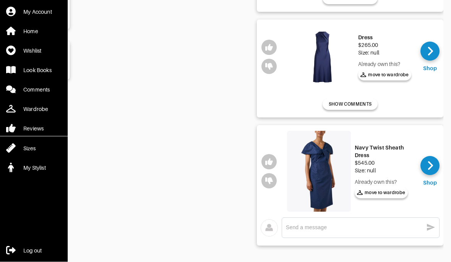
scroll to position [275, 0]
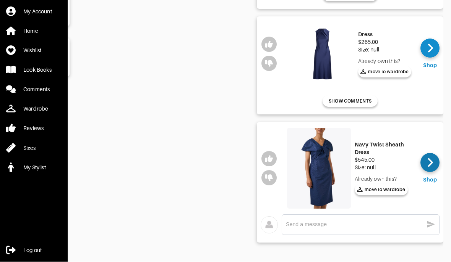
click at [429, 164] on icon at bounding box center [430, 162] width 6 height 11
click at [316, 223] on textarea at bounding box center [354, 224] width 137 height 7
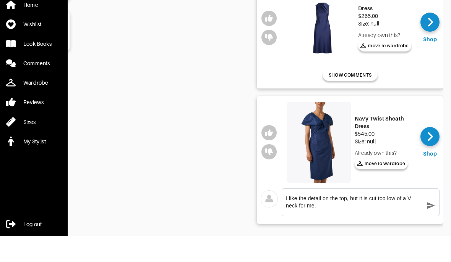
type textarea "I like the detail on the top, but it is cut too low of a V neck for me."
click at [433, 228] on icon "button" at bounding box center [430, 232] width 9 height 9
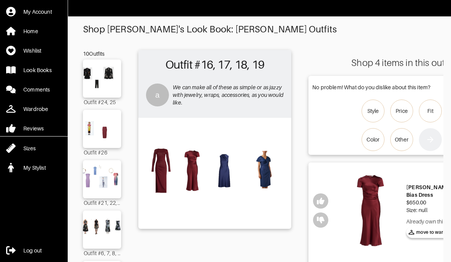
scroll to position [0, 3]
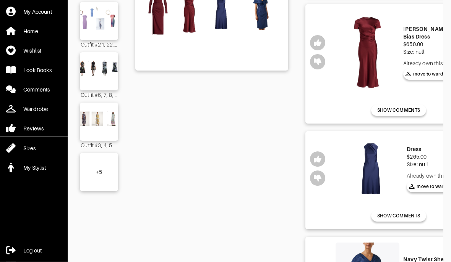
click at [102, 176] on div "+ 5" at bounding box center [99, 173] width 6 height 8
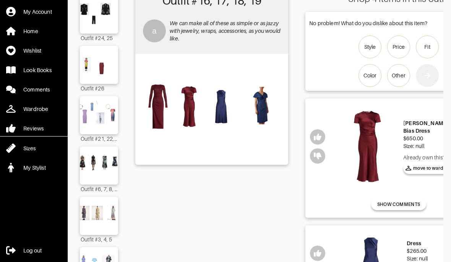
scroll to position [0, 0]
